Goal: Task Accomplishment & Management: Manage account settings

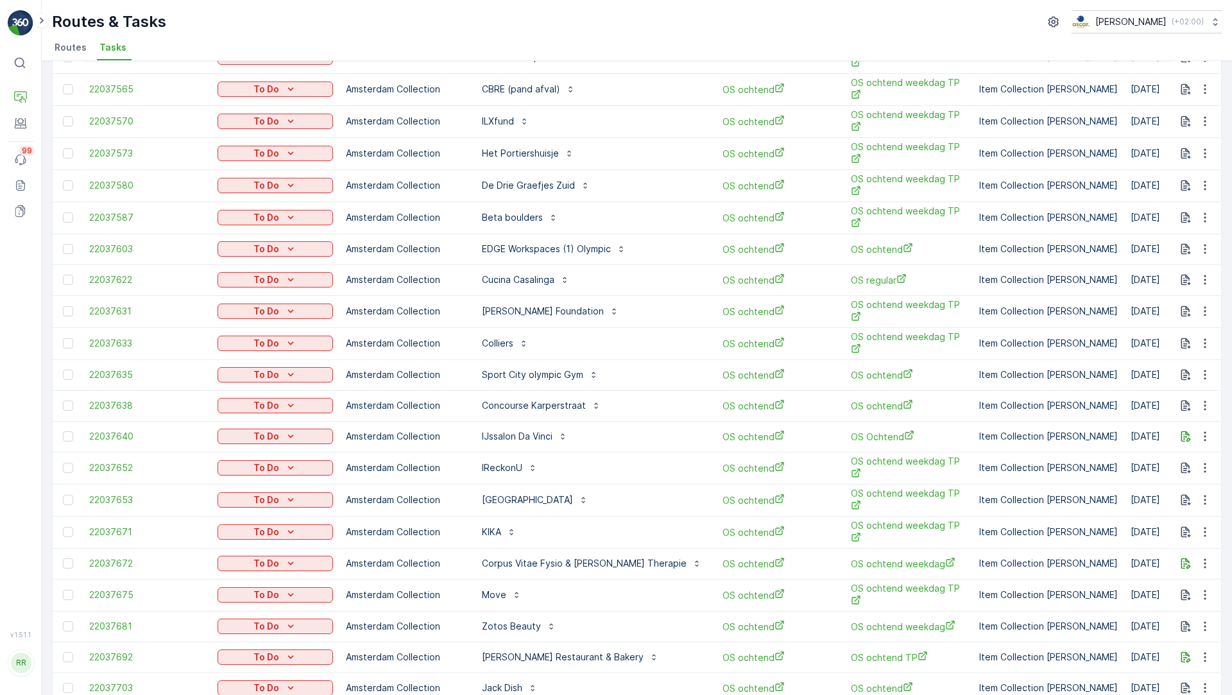
scroll to position [62, 0]
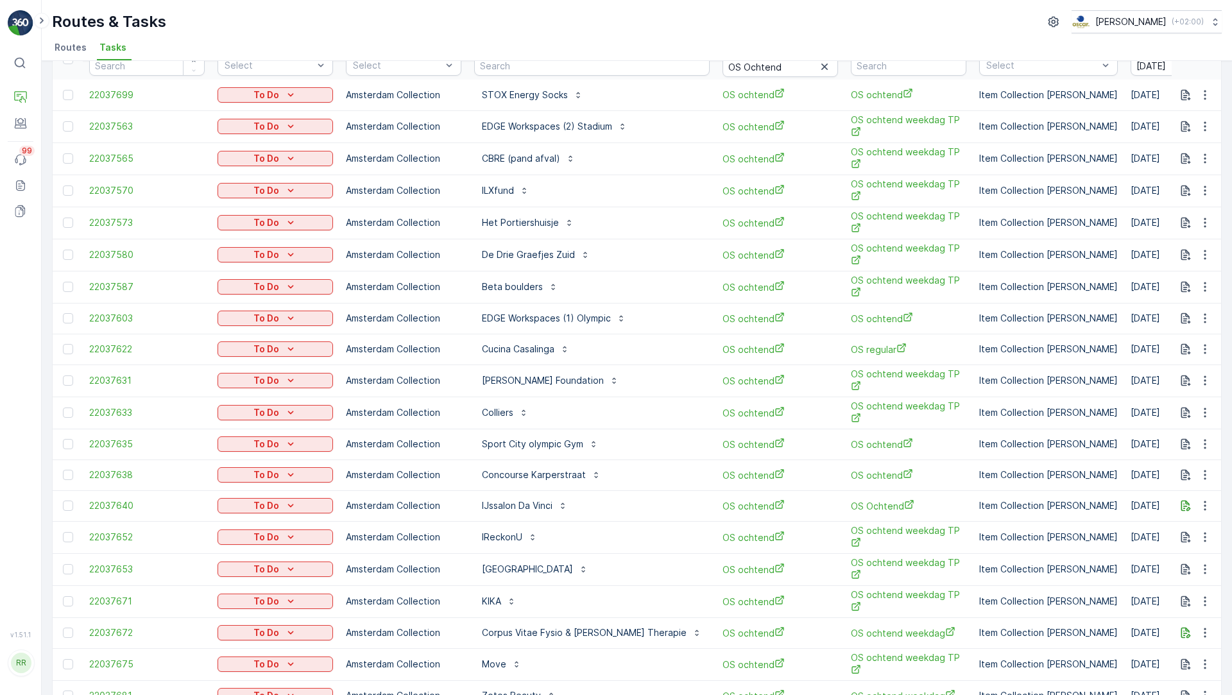
scroll to position [32, 0]
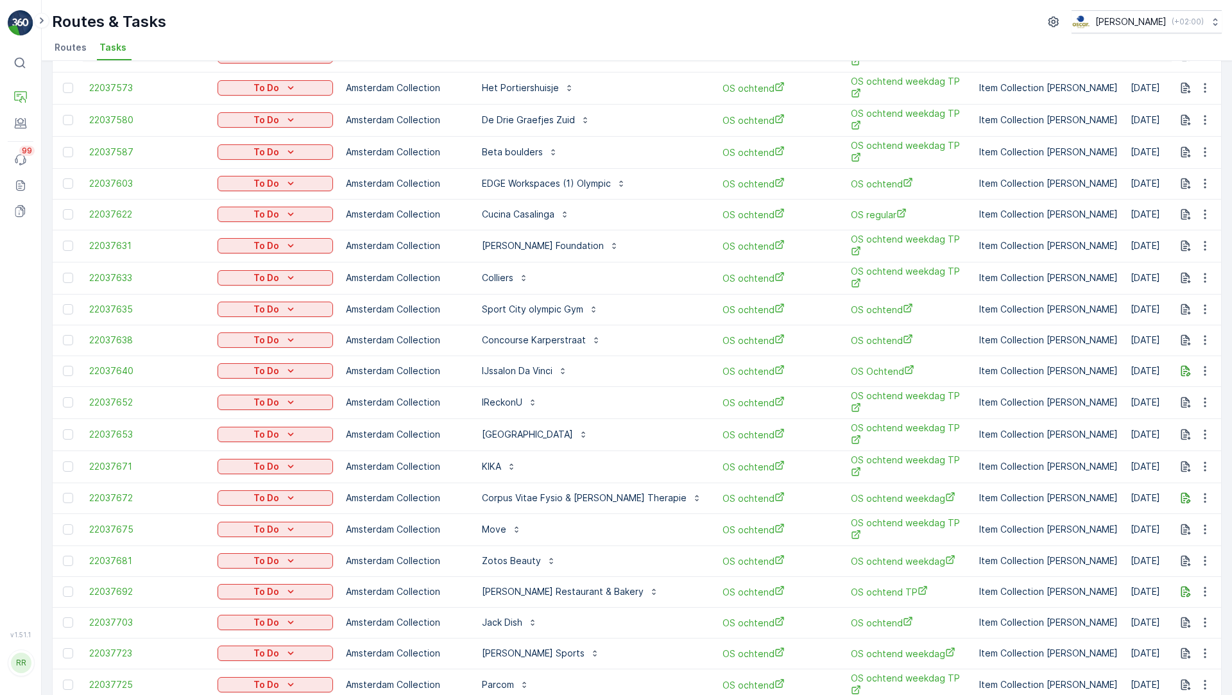
scroll to position [203, 0]
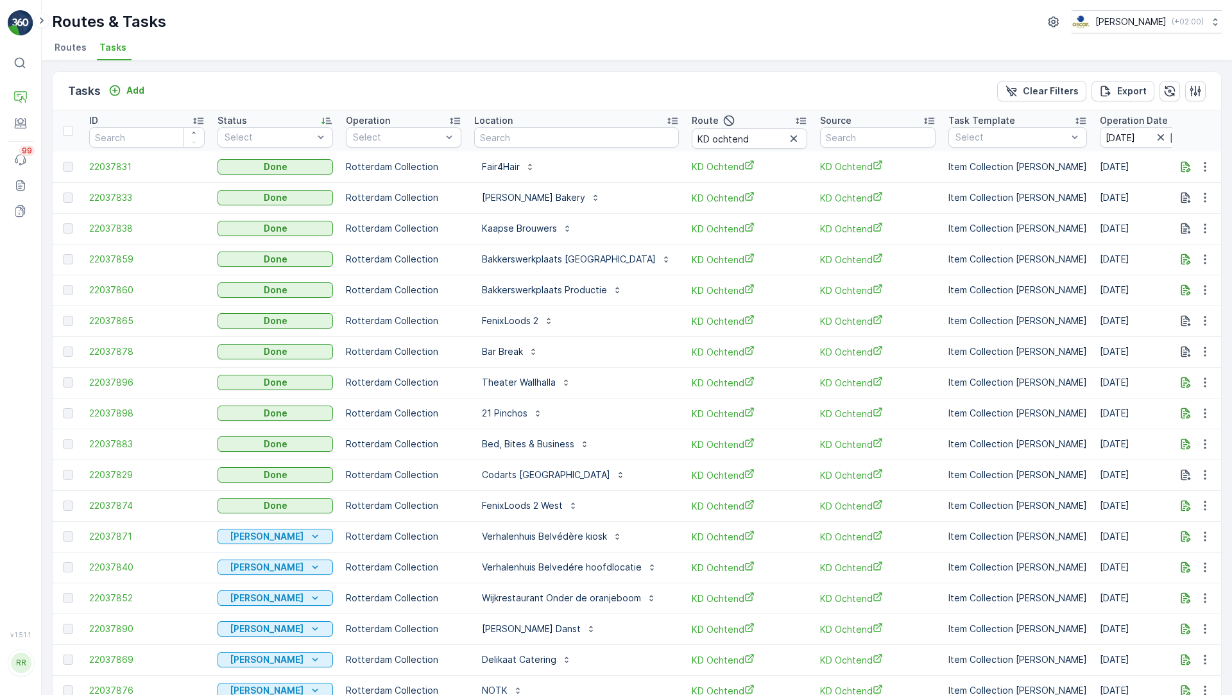
scroll to position [218, 0]
